Goal: Find specific page/section: Find specific page/section

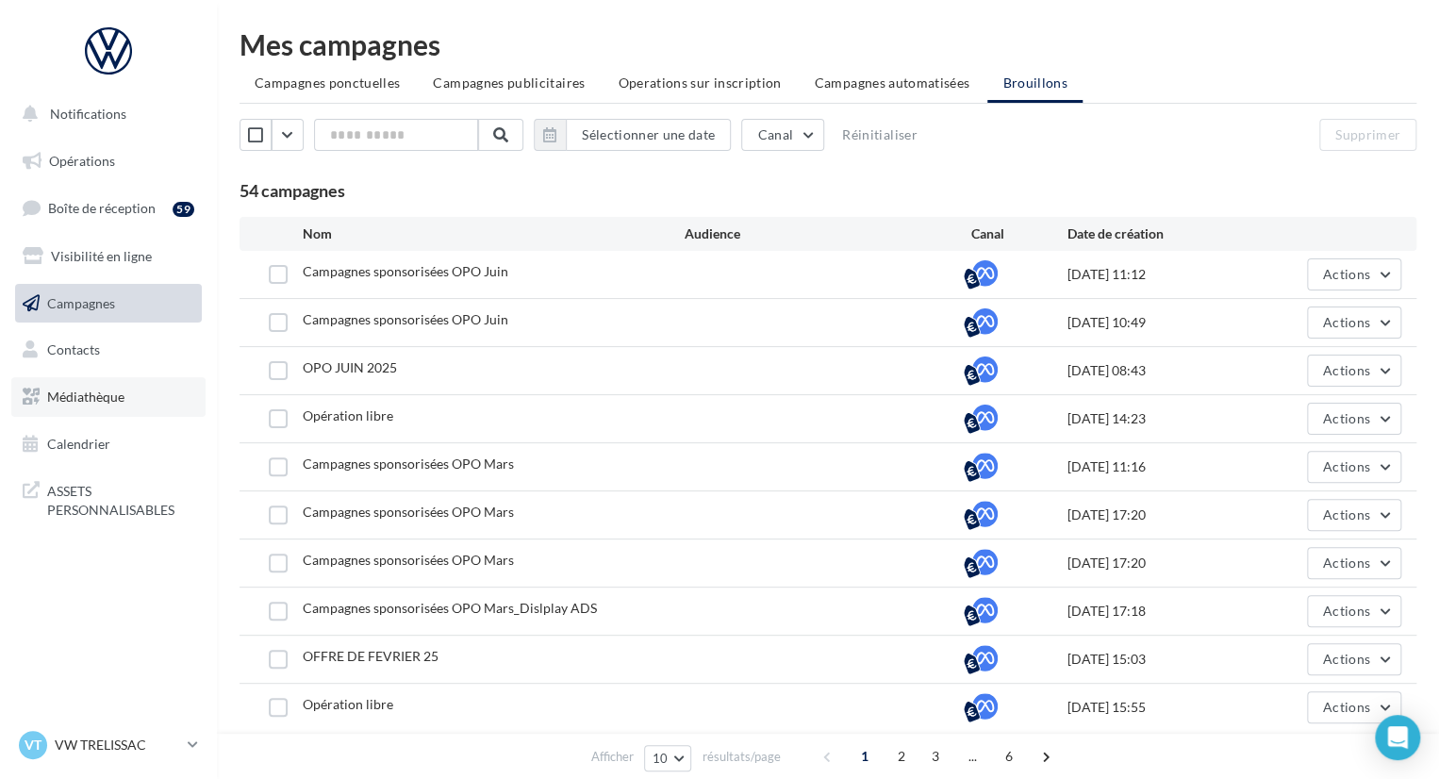
click at [99, 392] on span "Médiathèque" at bounding box center [85, 396] width 77 height 16
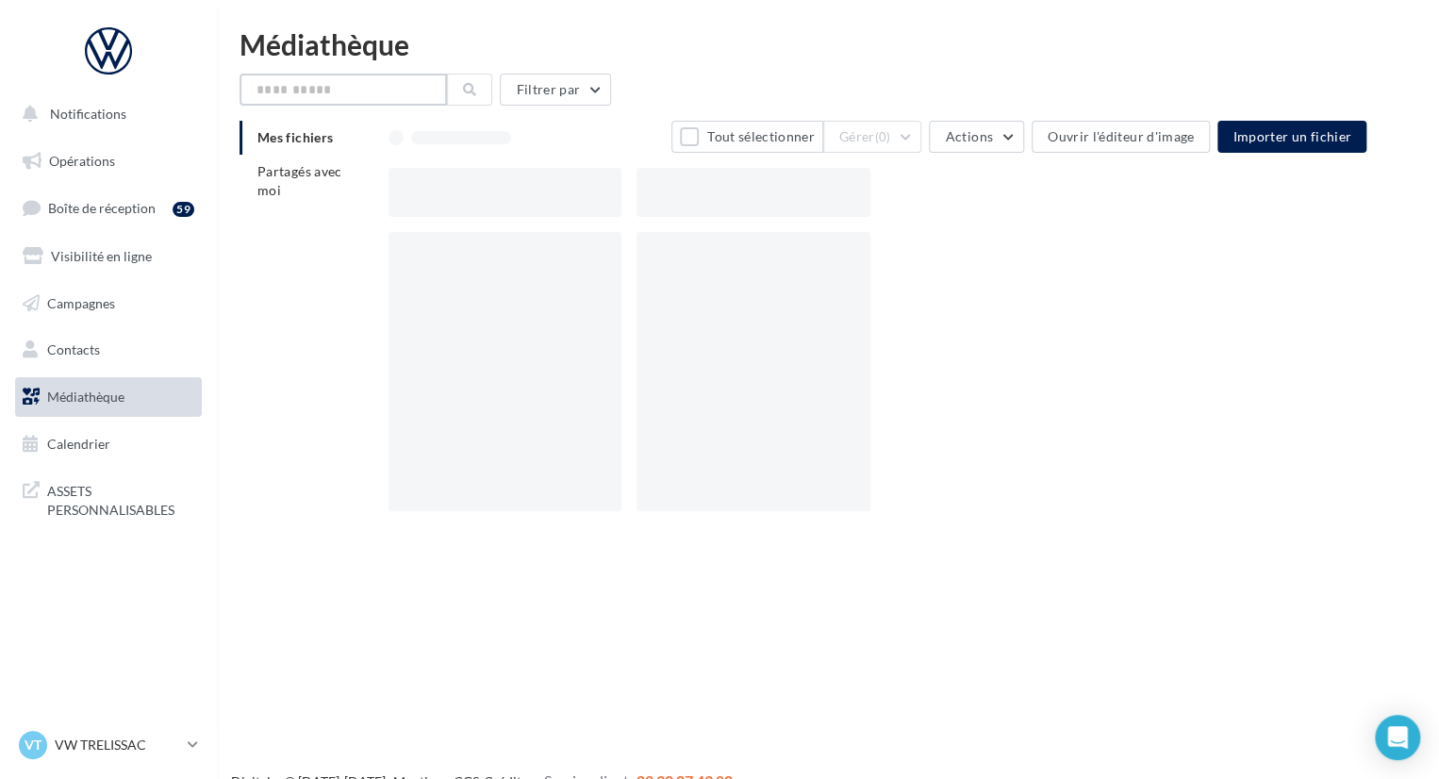
click at [324, 84] on input "text" at bounding box center [342, 90] width 207 height 32
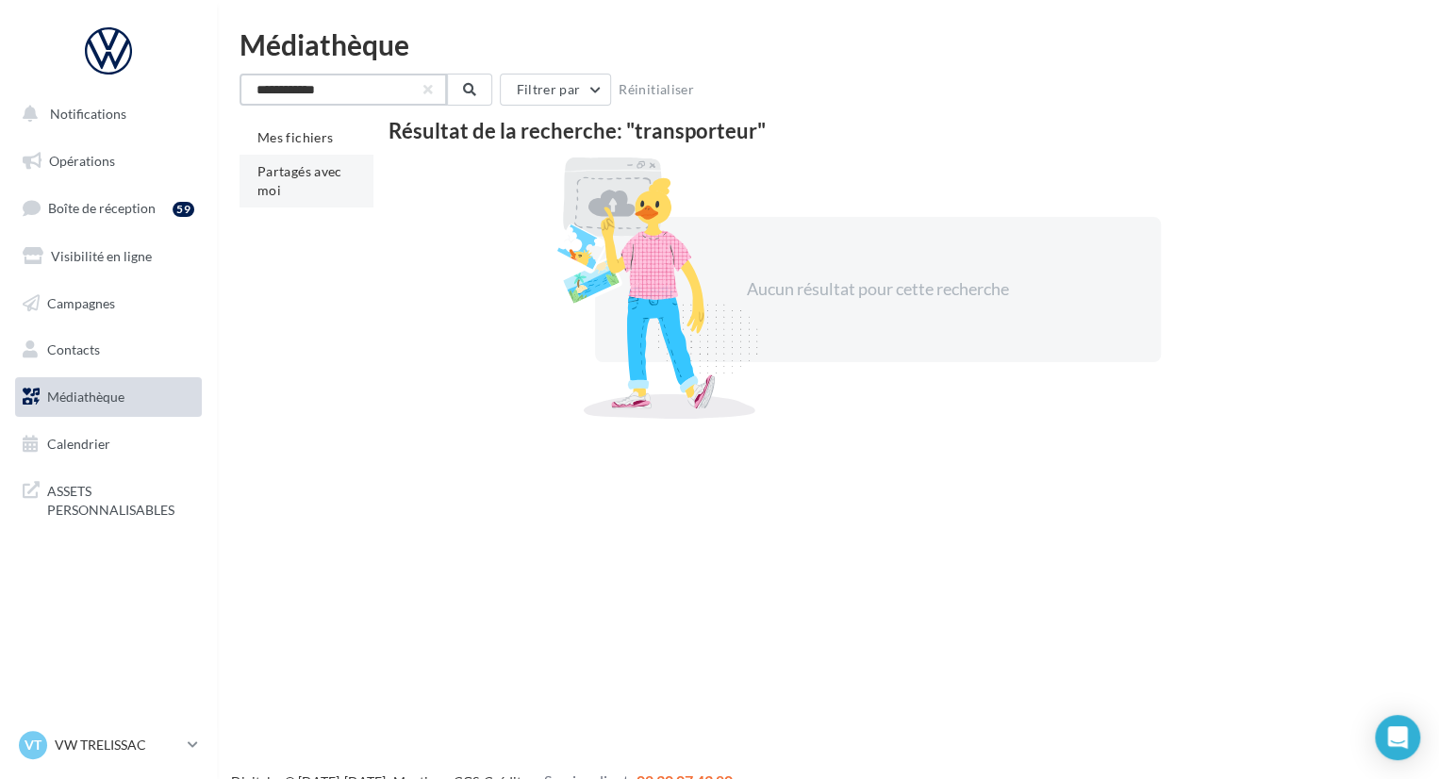
type input "**********"
click at [311, 174] on span "Partagés avec moi" at bounding box center [299, 180] width 85 height 35
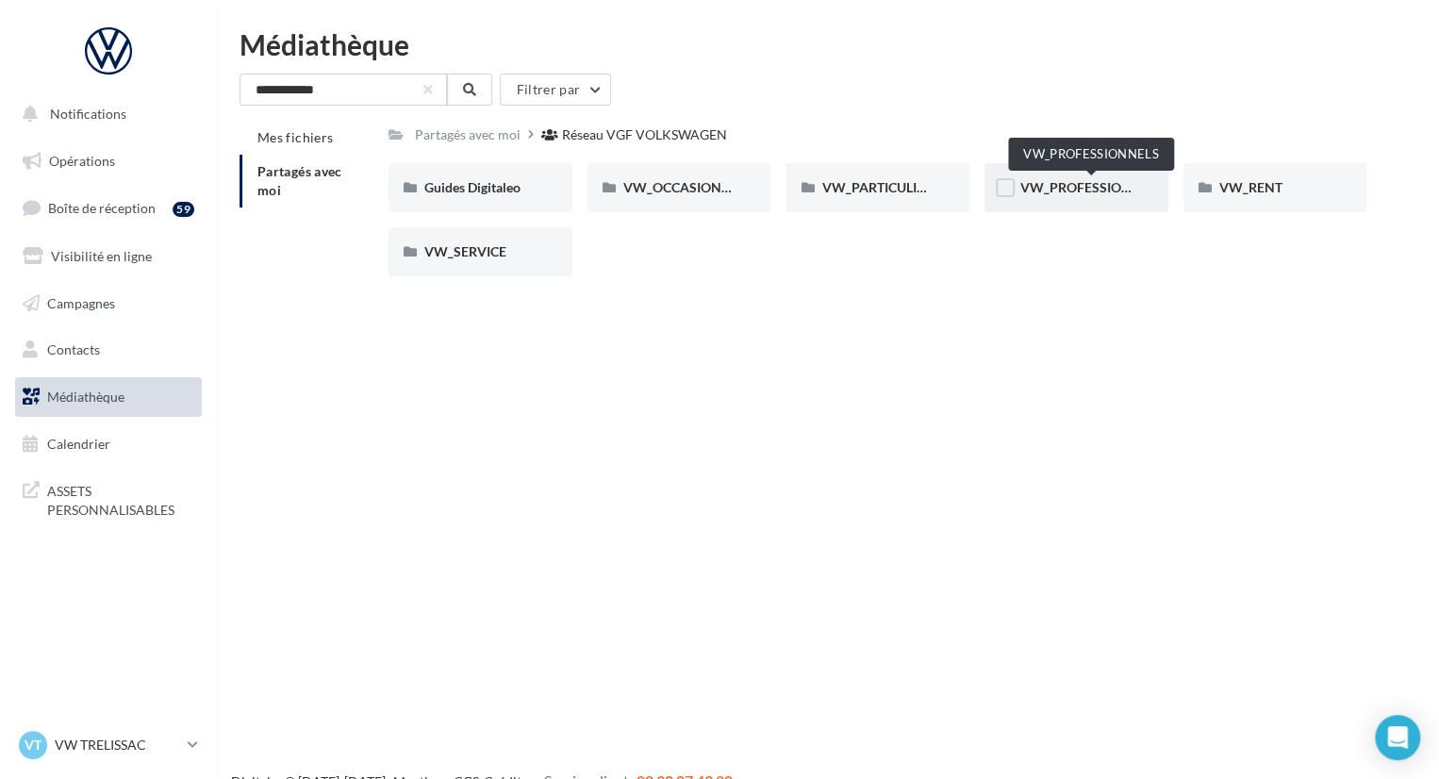
click at [1055, 193] on span "VW_PROFESSIONNELS" at bounding box center [1091, 187] width 143 height 16
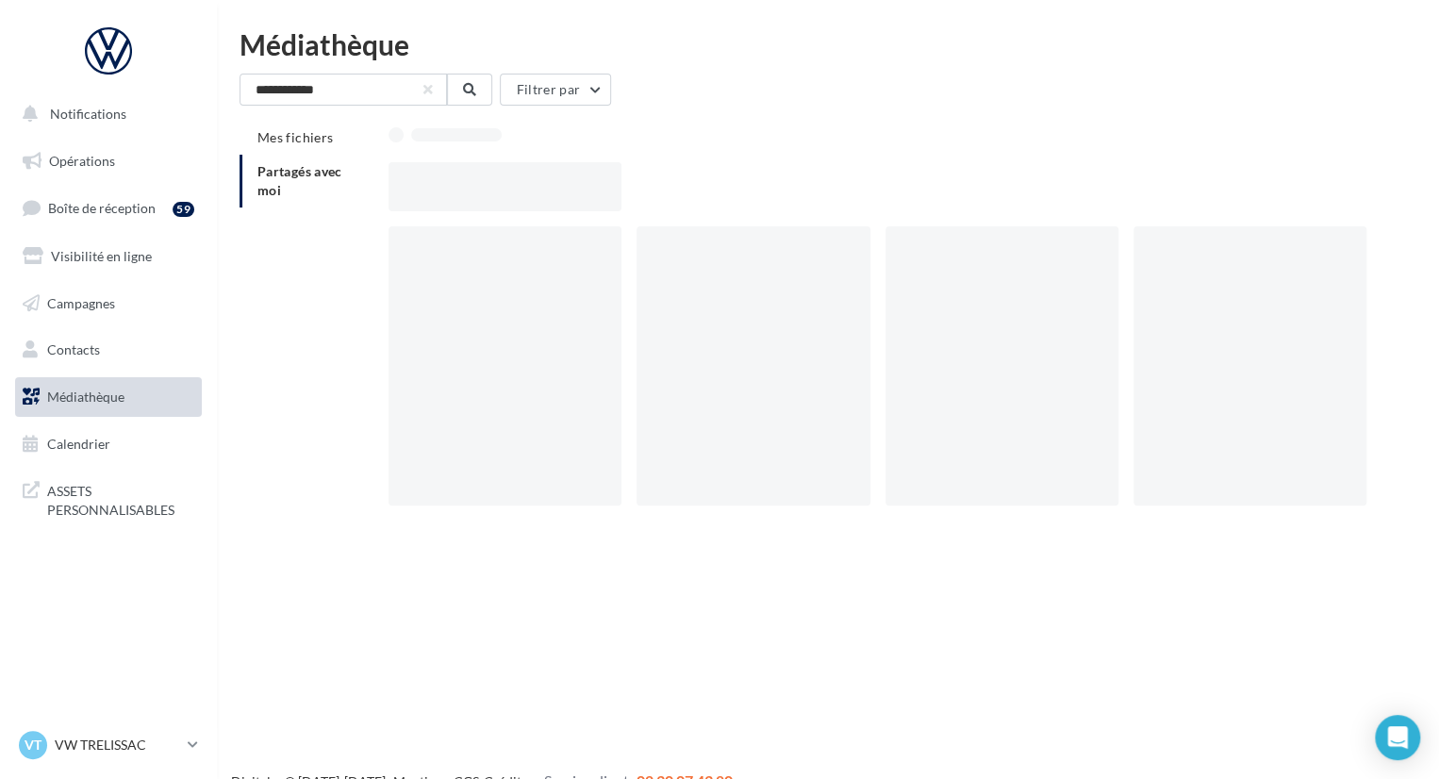
click at [1055, 193] on div at bounding box center [884, 186] width 993 height 49
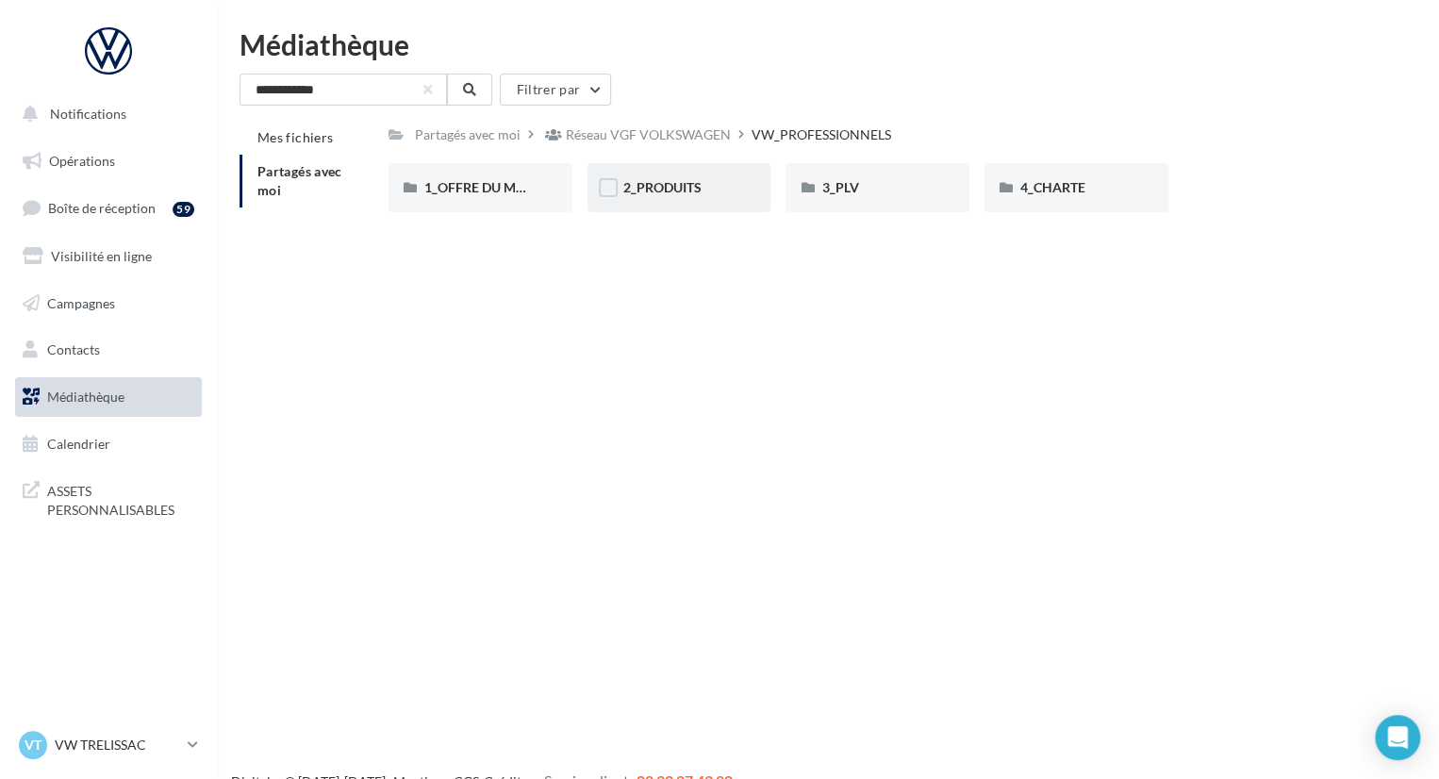
click at [685, 204] on div "2_PRODUITS" at bounding box center [679, 187] width 184 height 49
